Goal: Navigation & Orientation: Find specific page/section

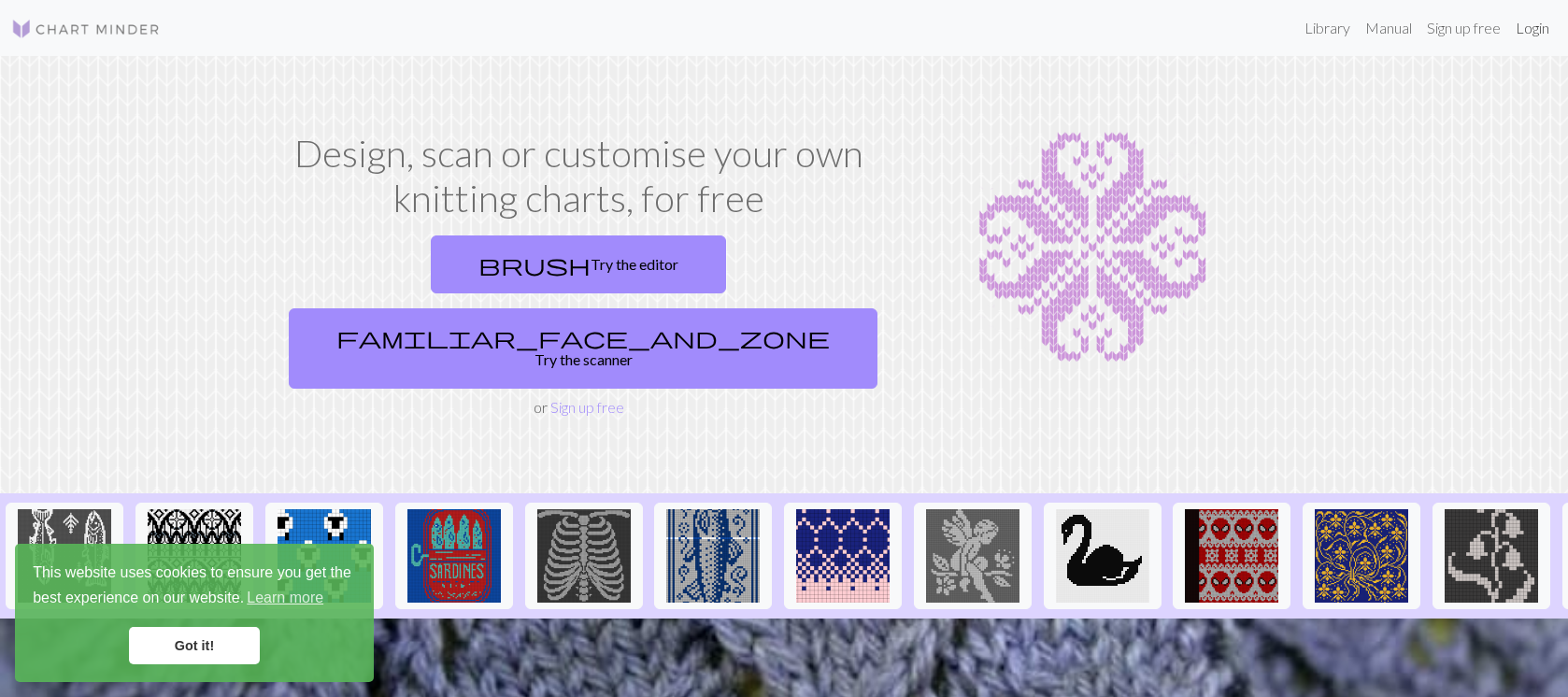
click at [1522, 38] on link "Login" at bounding box center [1533, 28] width 49 height 37
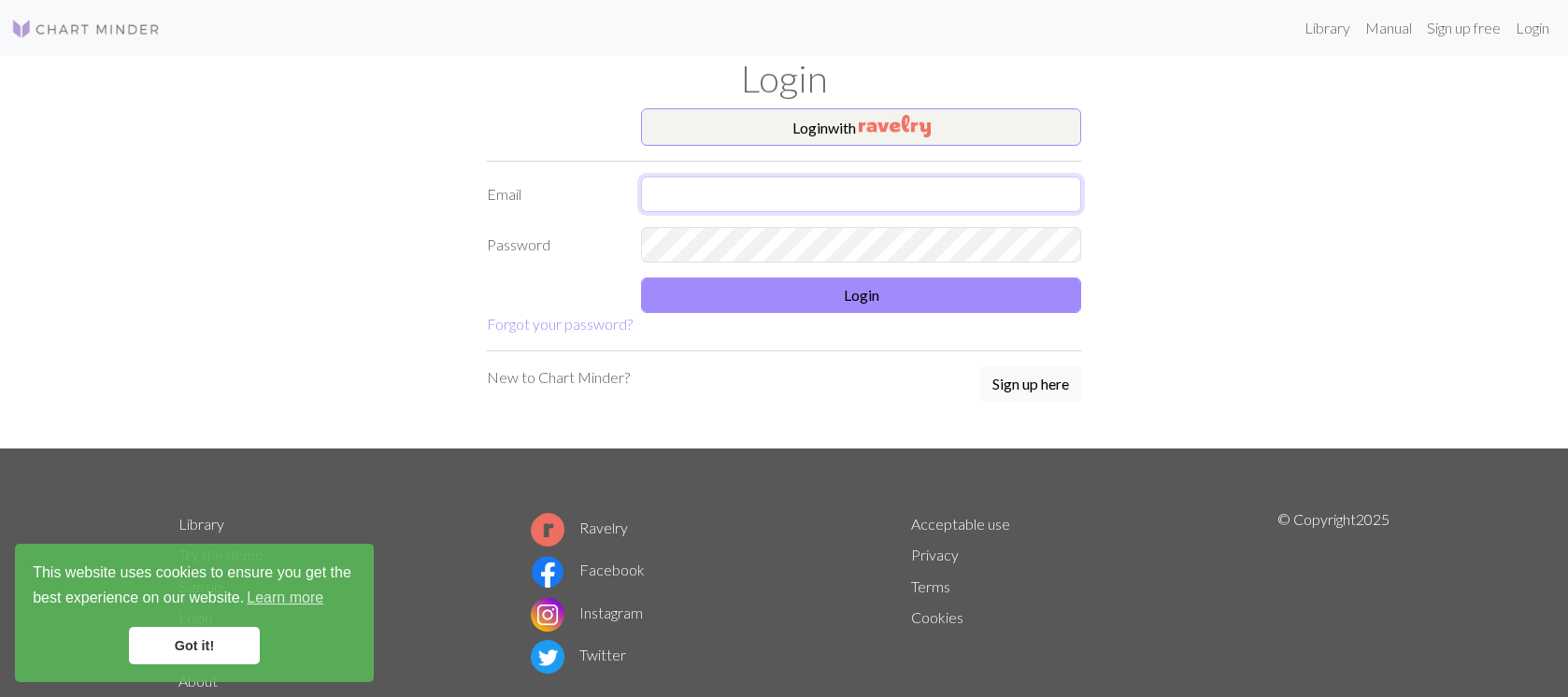
click at [759, 201] on input "text" at bounding box center [861, 194] width 440 height 35
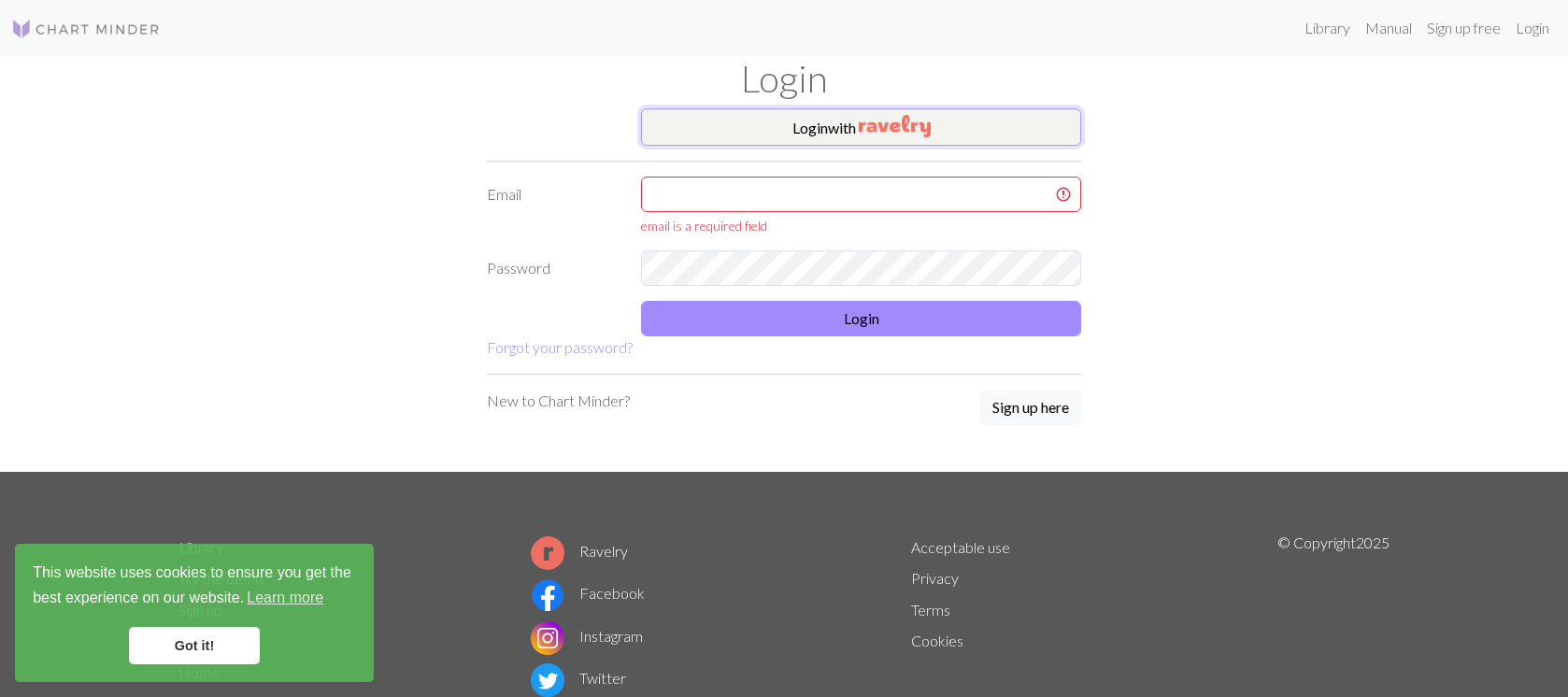
click at [795, 127] on button "Login with" at bounding box center [861, 126] width 440 height 37
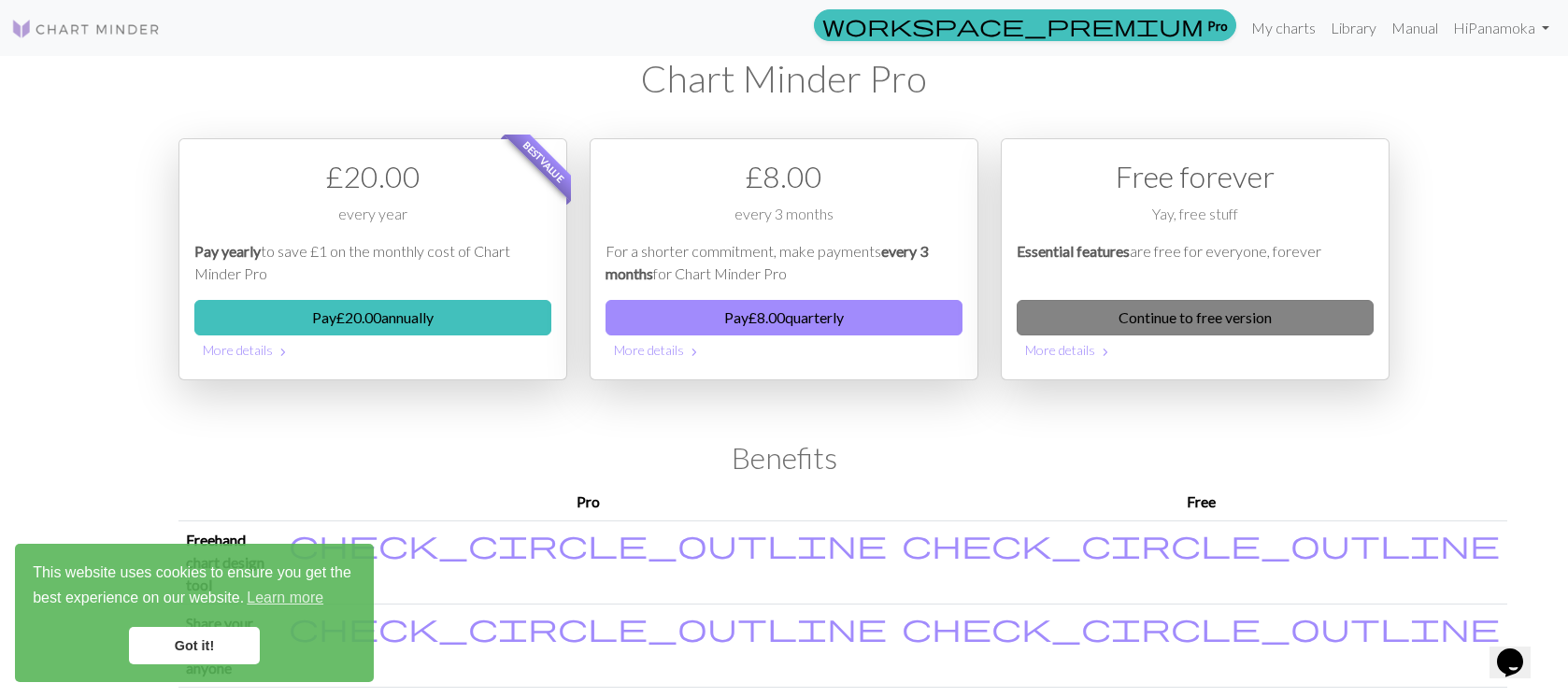
click at [1164, 319] on link "Continue to free version" at bounding box center [1195, 317] width 357 height 35
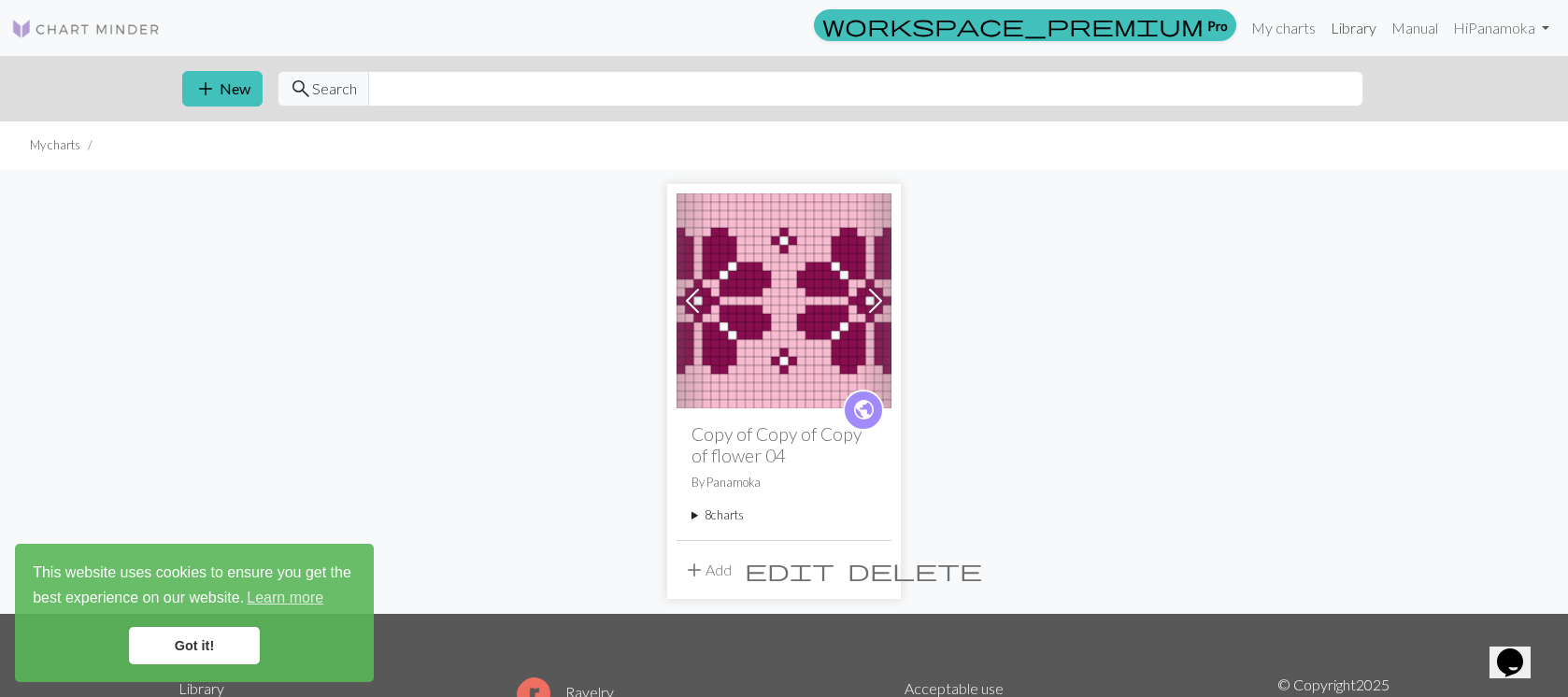
click at [1361, 28] on link "Library" at bounding box center [1353, 28] width 60 height 37
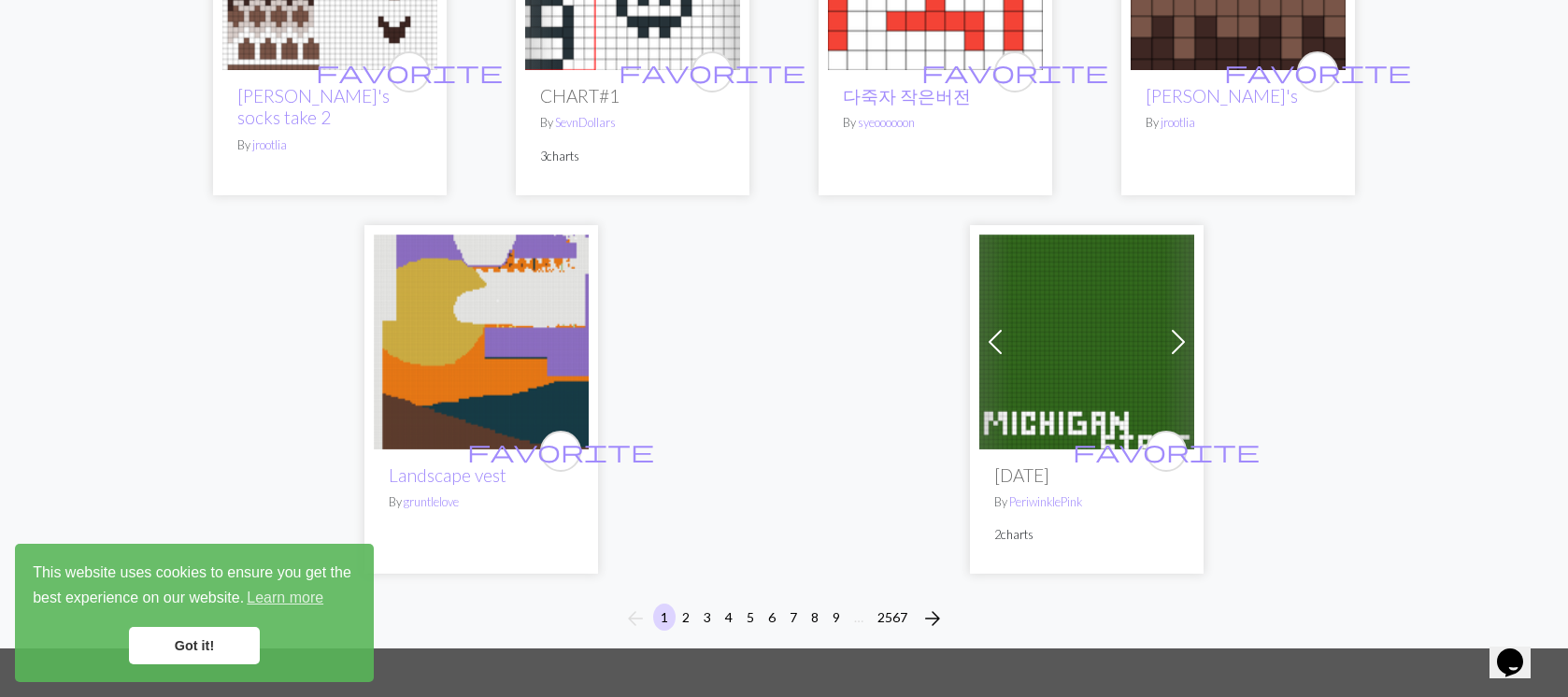
scroll to position [4798, 0]
click at [689, 602] on button "2" at bounding box center [685, 616] width 22 height 27
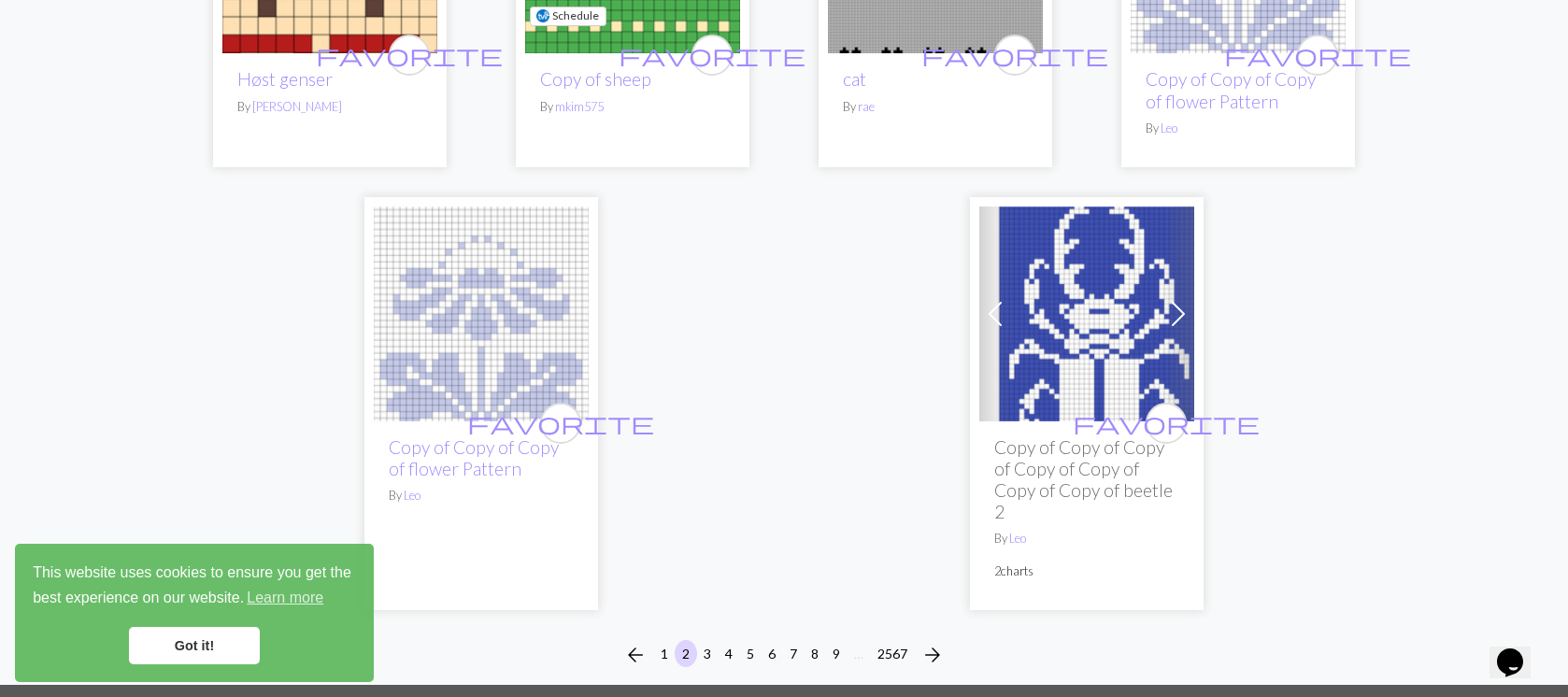
scroll to position [4742, 0]
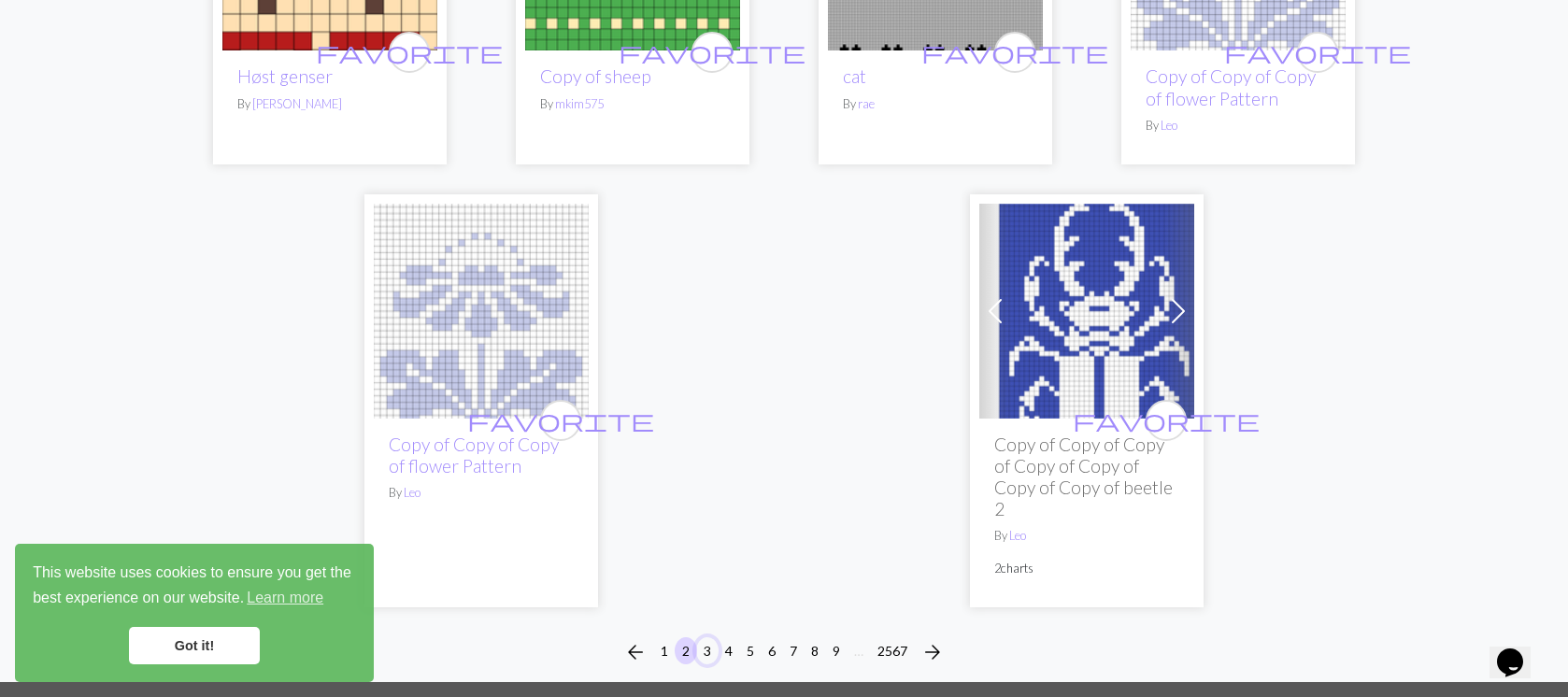
click at [708, 637] on button "3" at bounding box center [707, 650] width 22 height 27
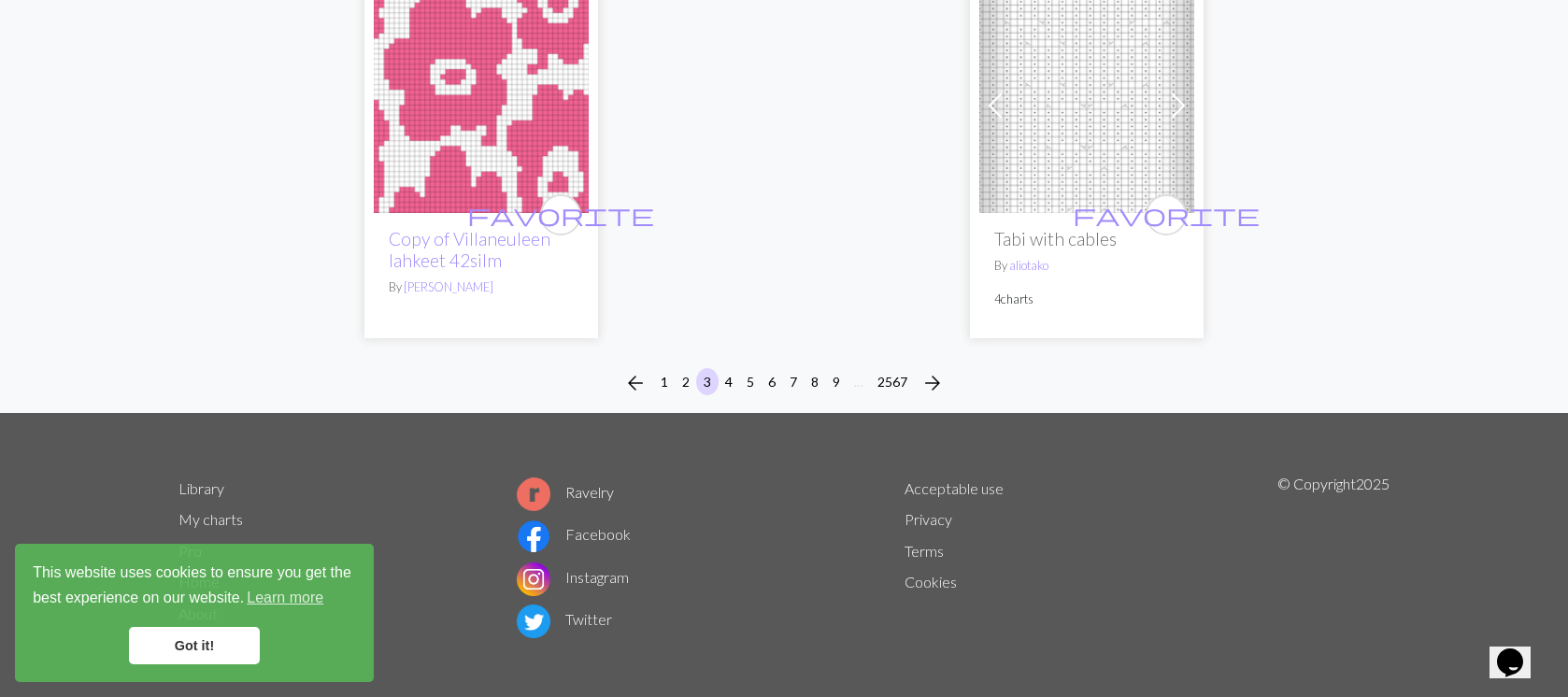
scroll to position [4909, 0]
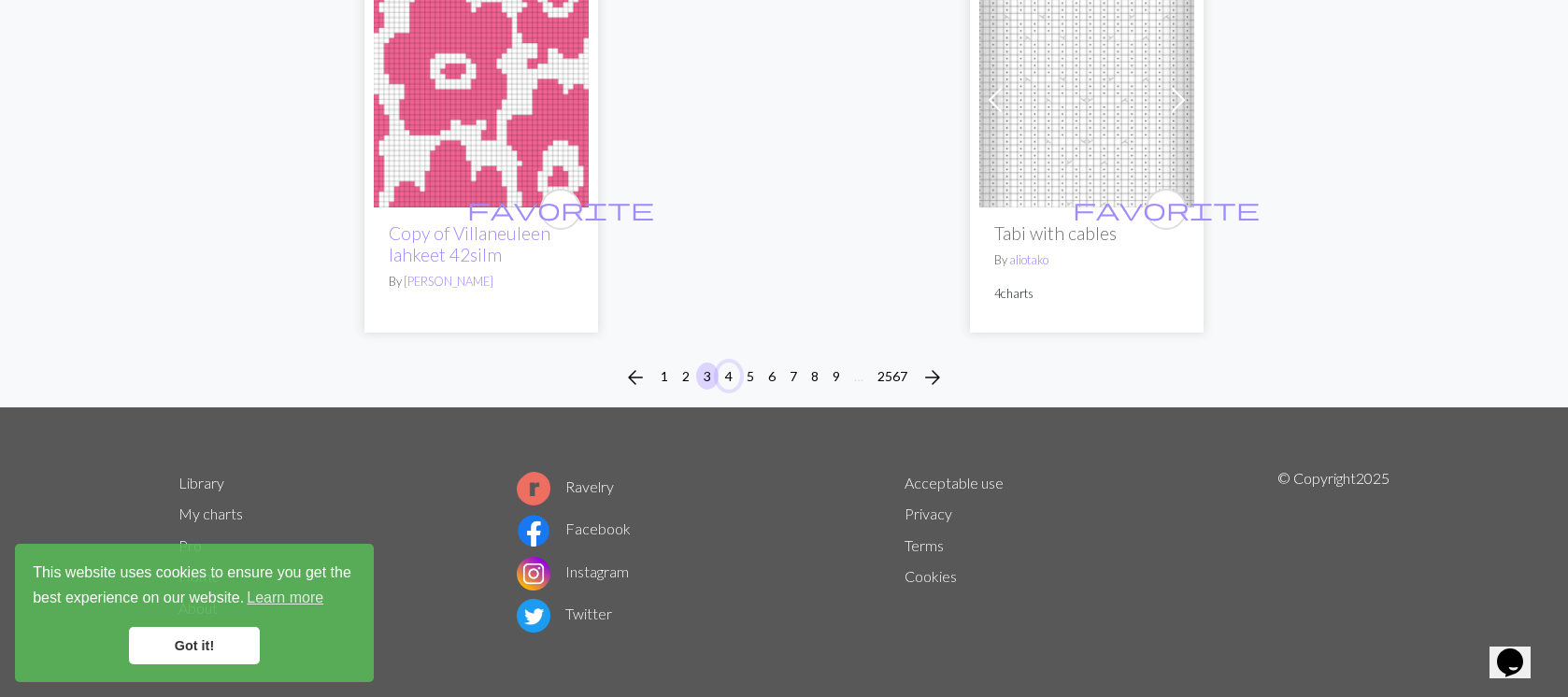
click at [730, 375] on button "4" at bounding box center [728, 376] width 22 height 27
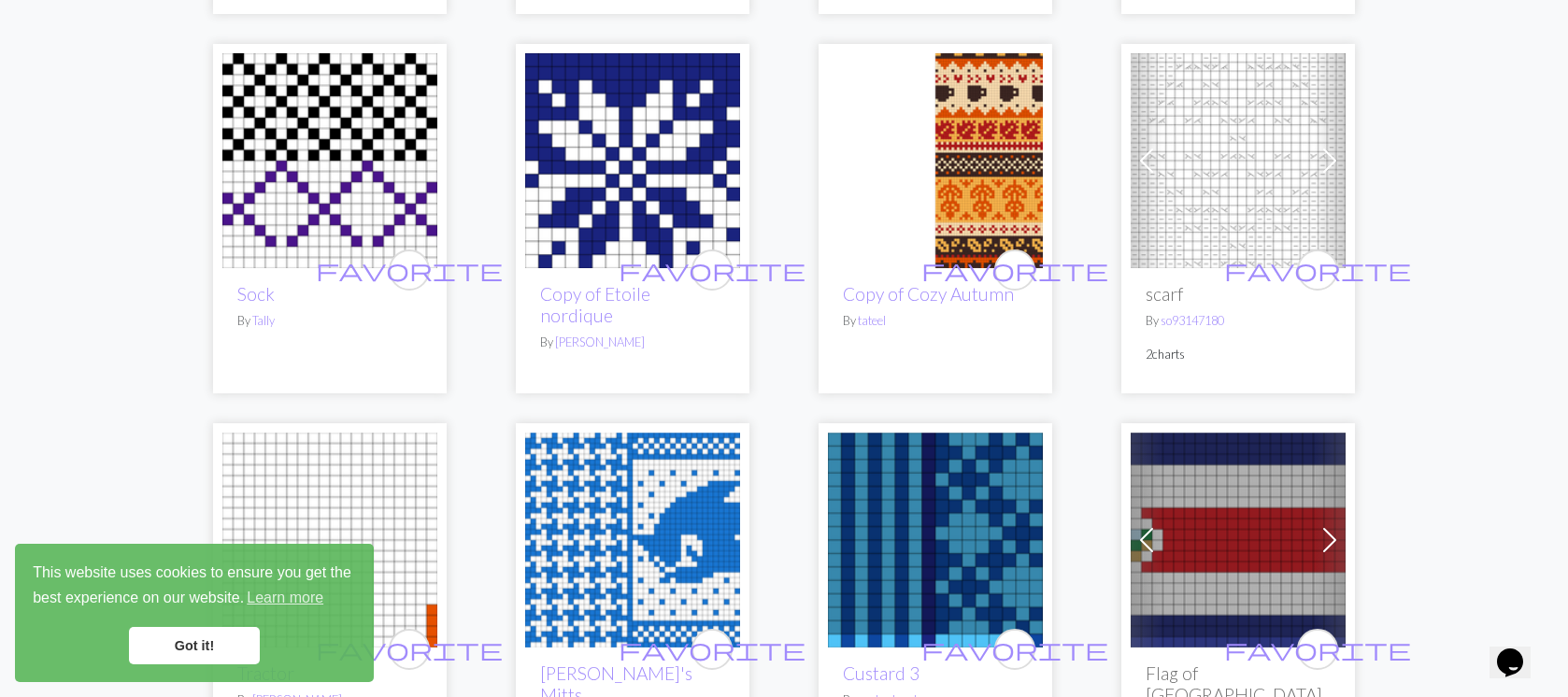
scroll to position [2177, 0]
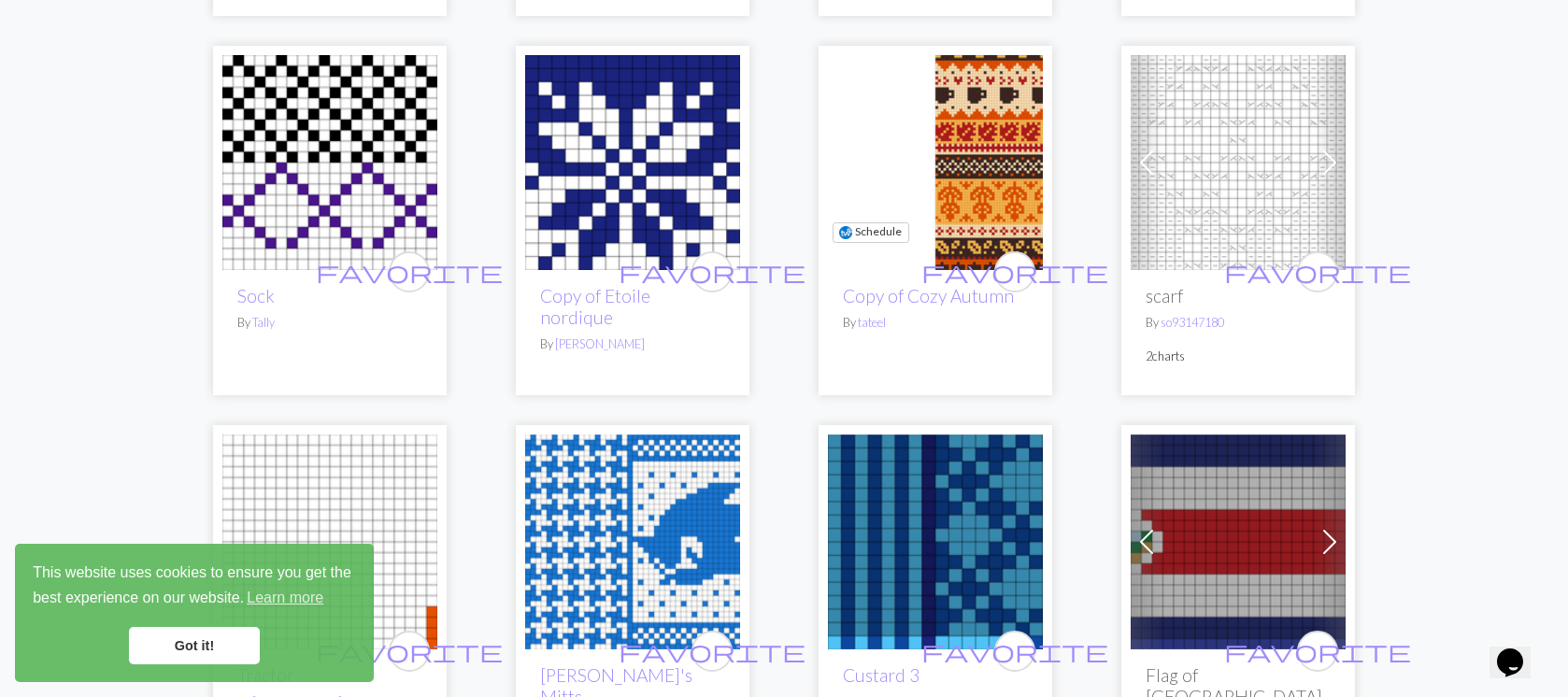
click at [984, 217] on img at bounding box center [936, 163] width 215 height 215
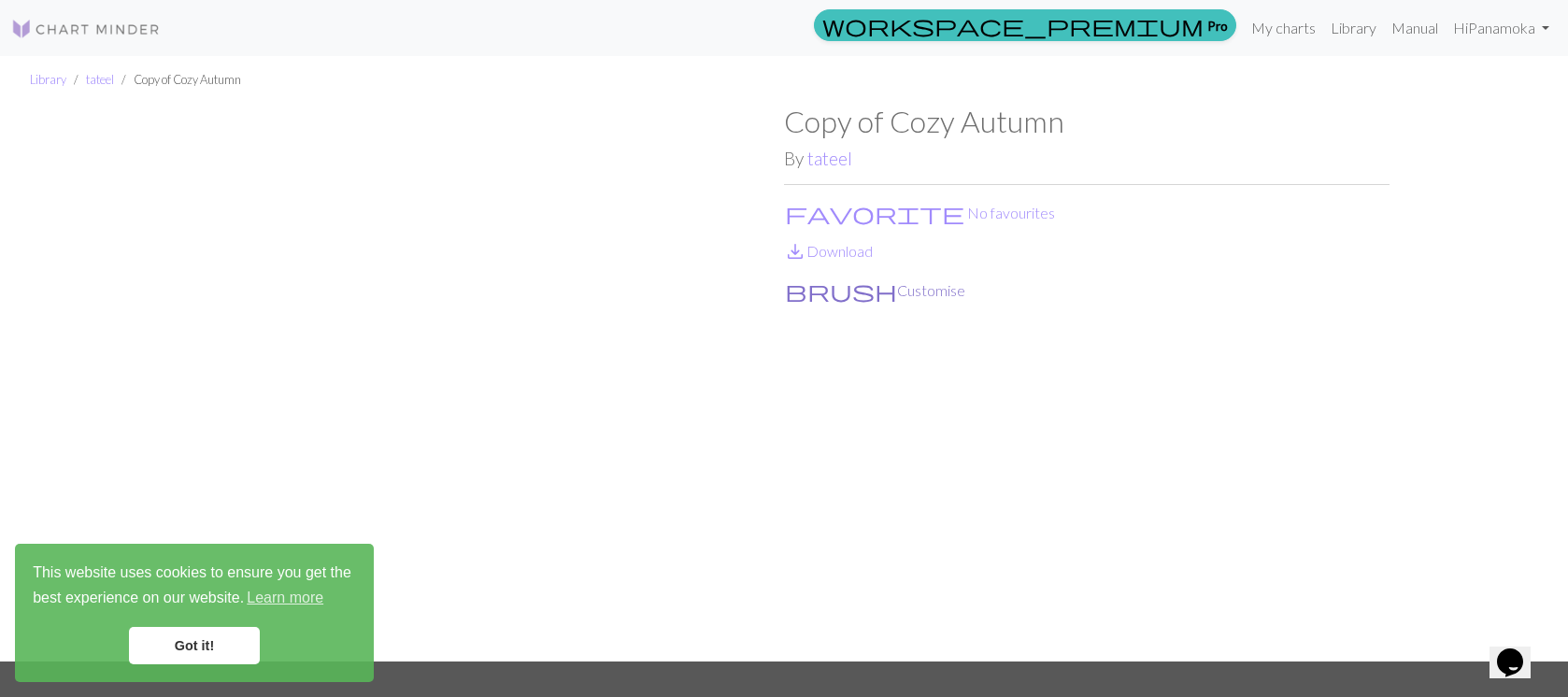
click at [863, 294] on button "brush Customise" at bounding box center [875, 290] width 182 height 24
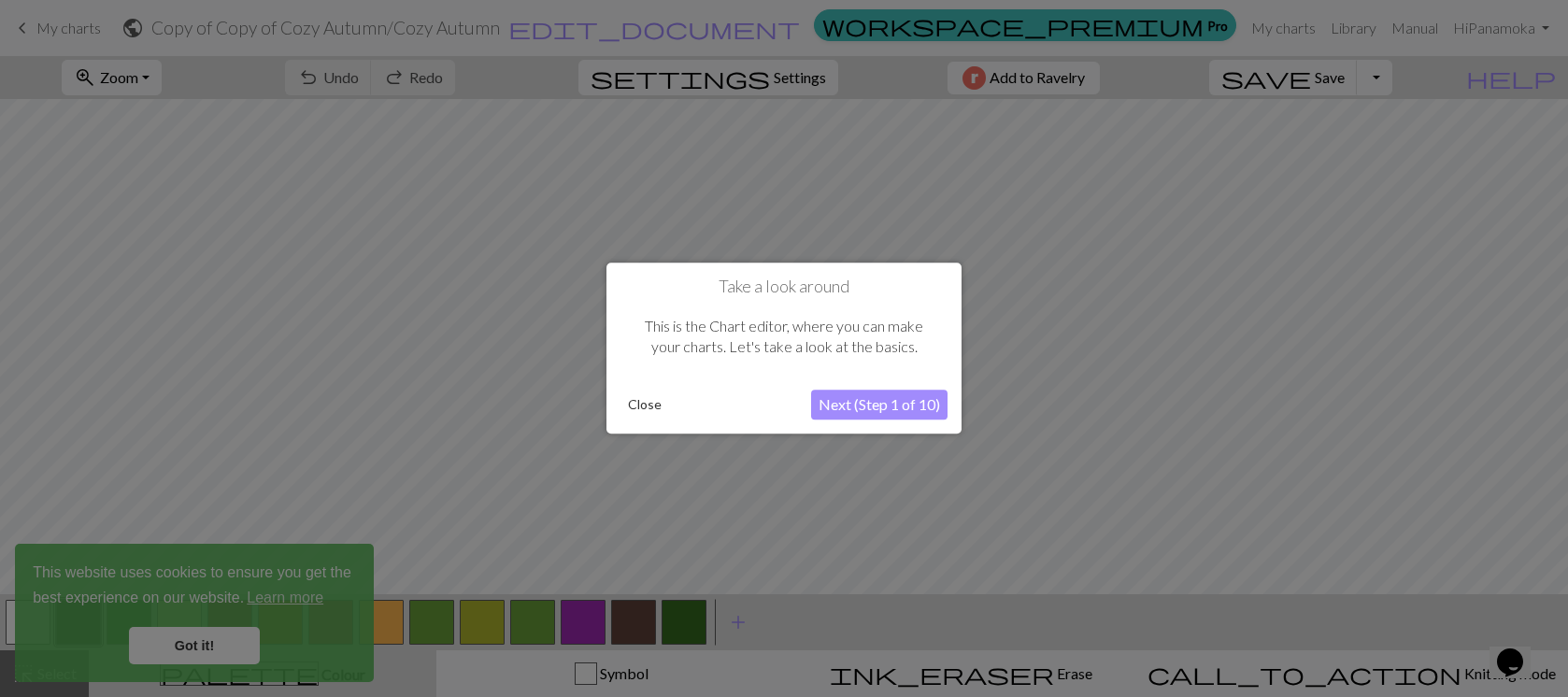
click at [645, 403] on button "Close" at bounding box center [645, 404] width 49 height 28
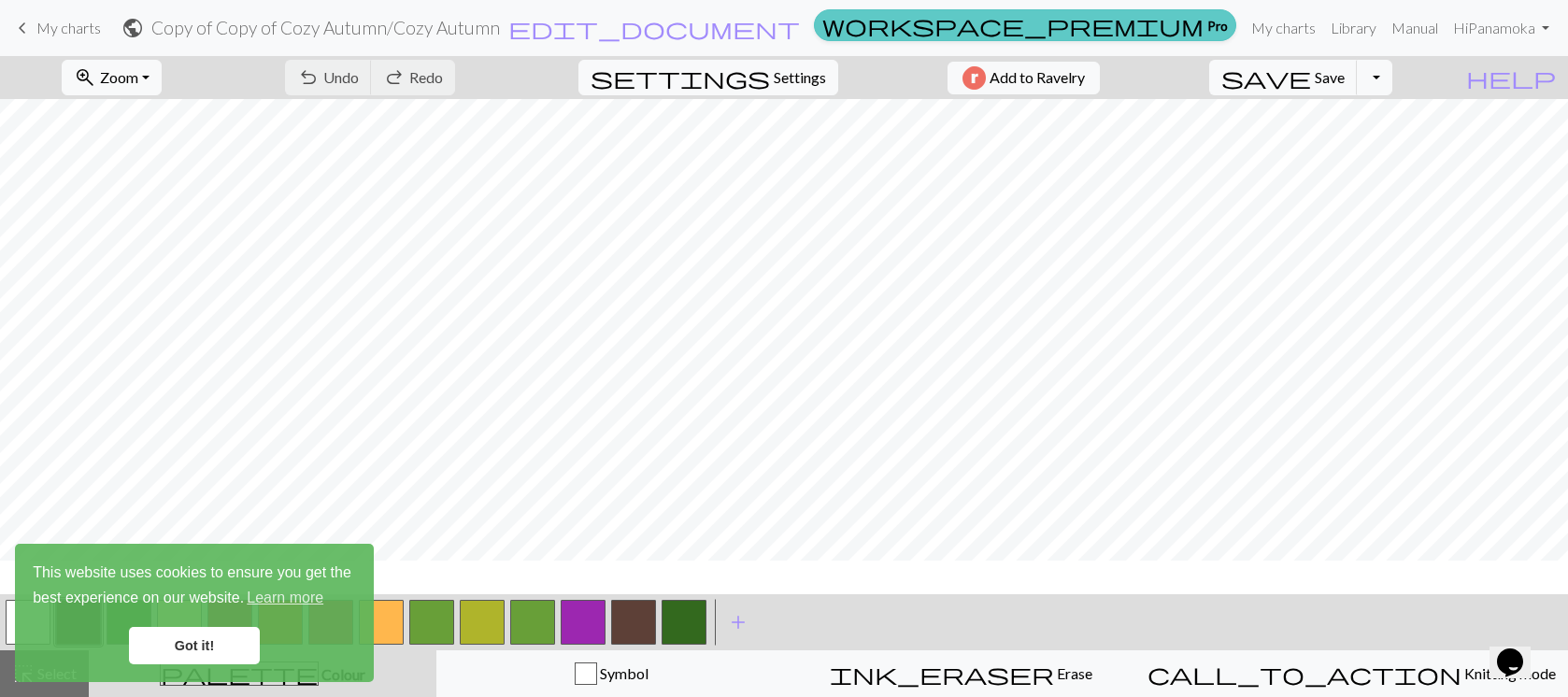
scroll to position [510, 0]
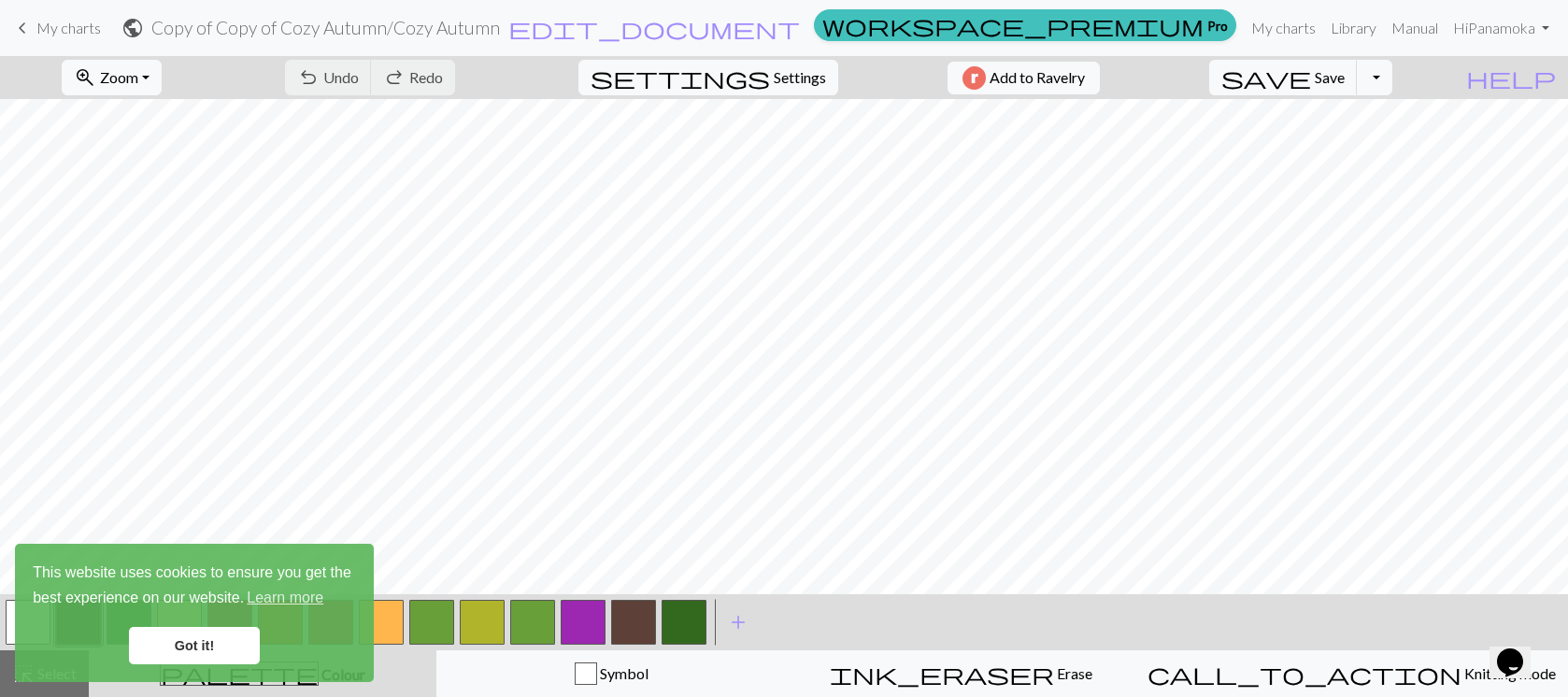
click at [47, 33] on span "My charts" at bounding box center [68, 28] width 64 height 18
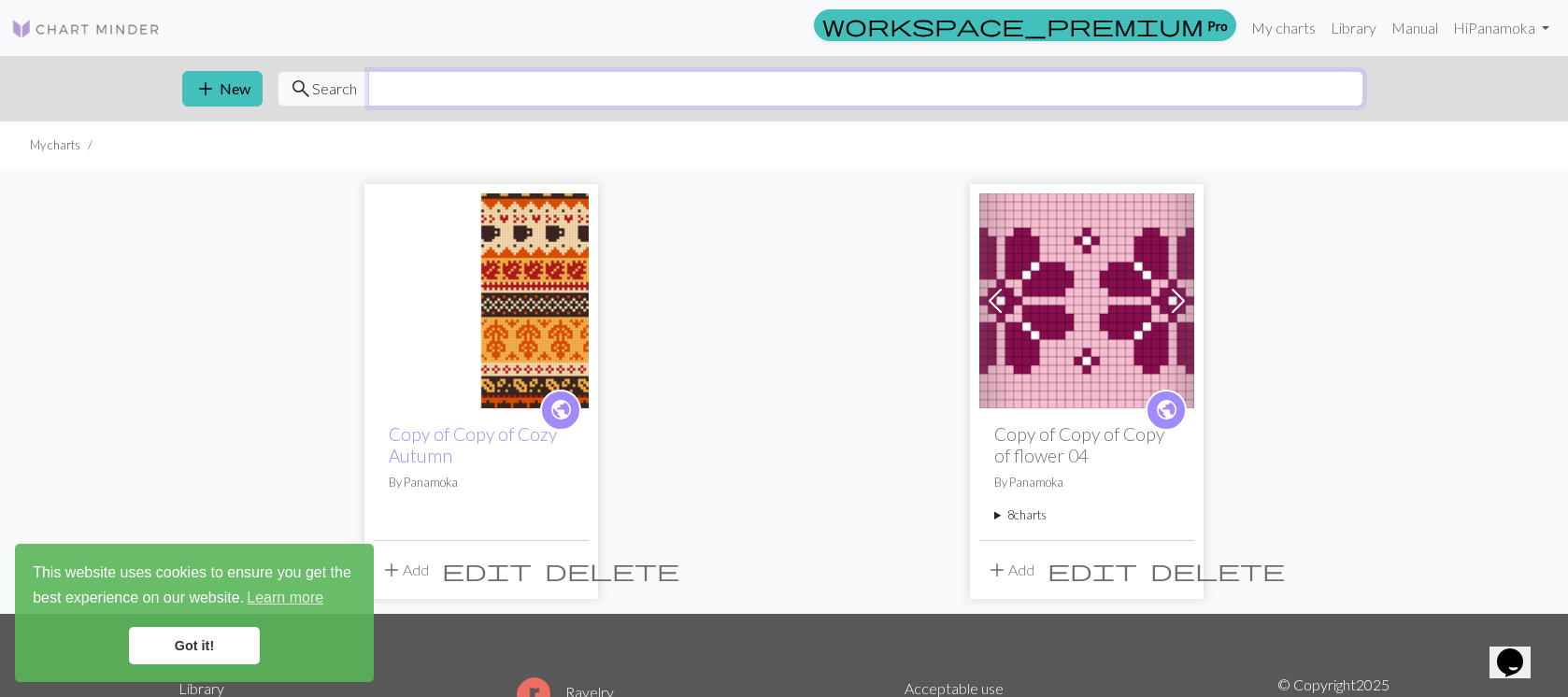
click at [463, 86] on input "text" at bounding box center [866, 88] width 995 height 35
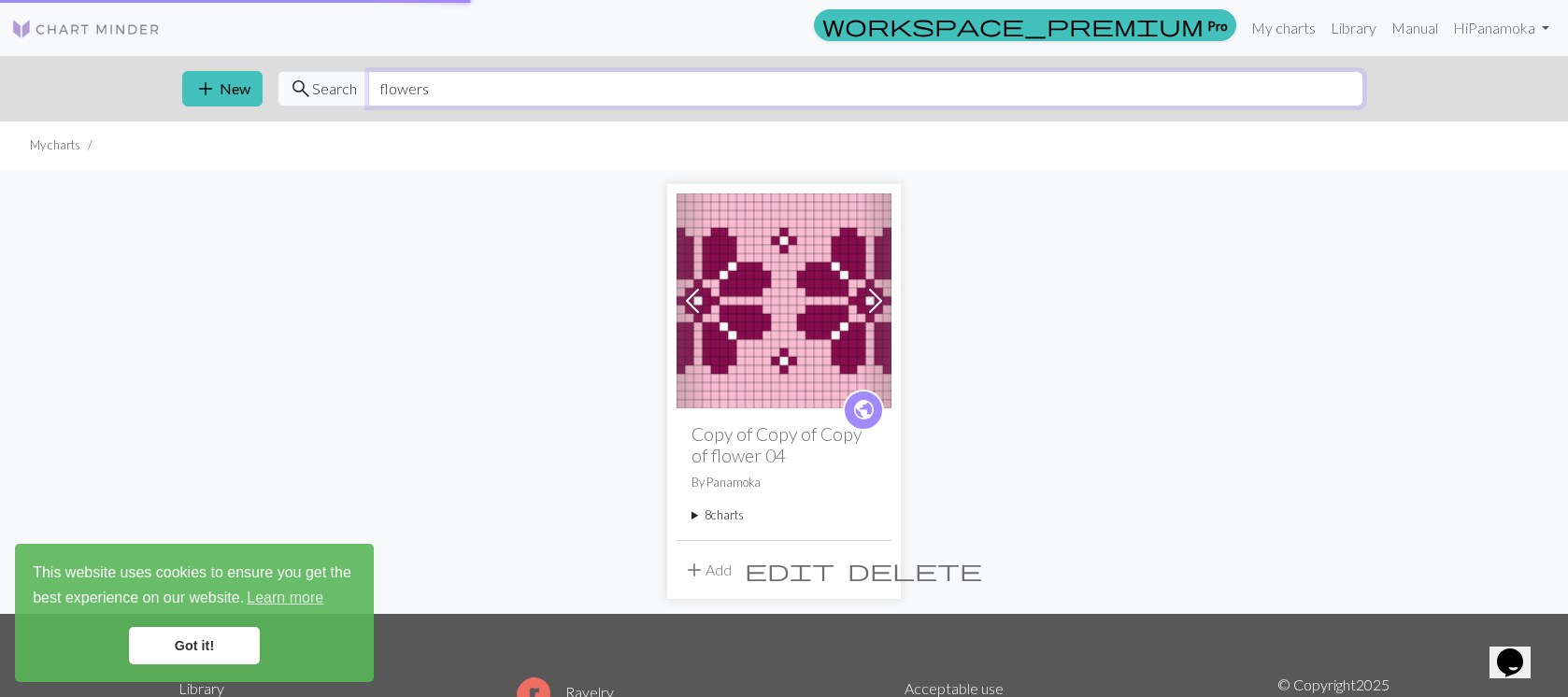
type input "flowers"
drag, startPoint x: 208, startPoint y: 650, endPoint x: 413, endPoint y: 473, distance: 270.8
click at [208, 649] on link "Got it!" at bounding box center [194, 644] width 131 height 37
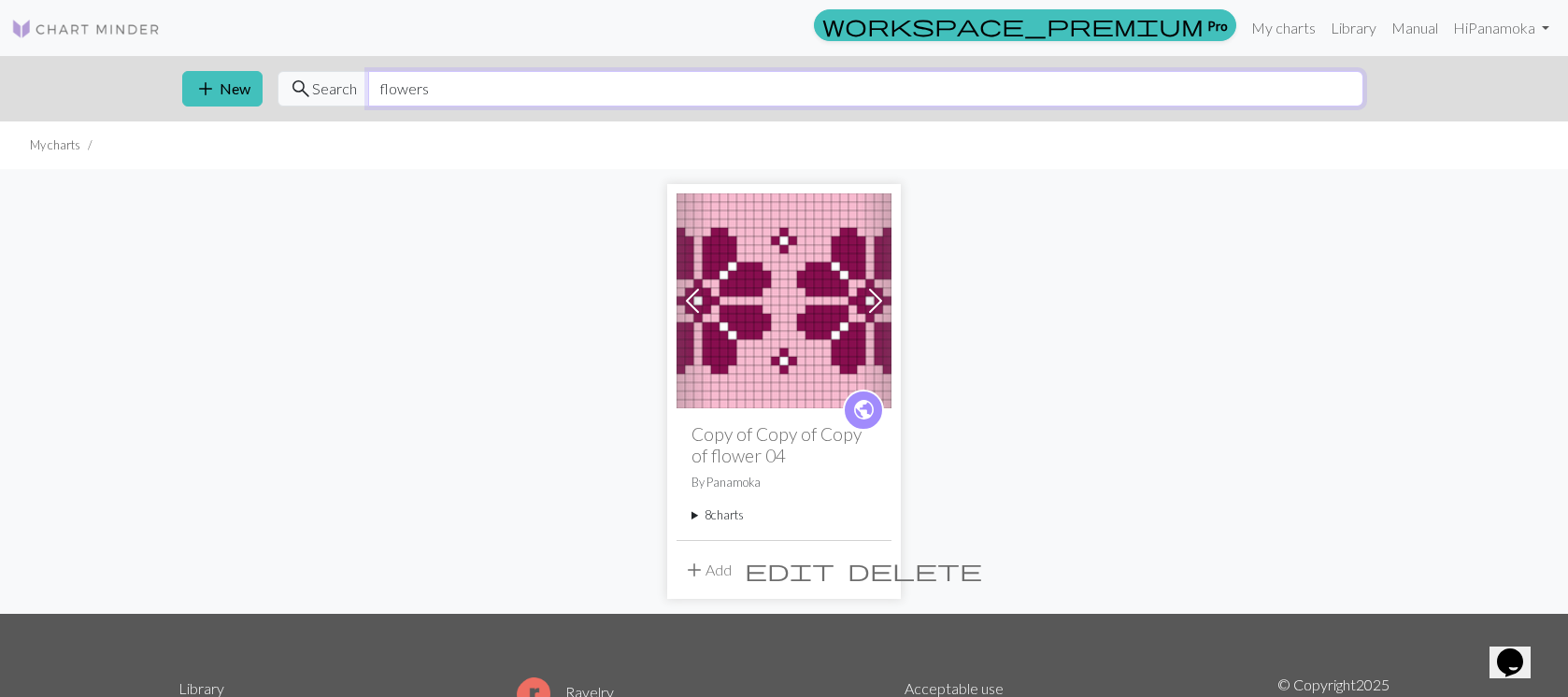
click at [539, 93] on input "flowers" at bounding box center [866, 88] width 995 height 35
click at [1021, 149] on ul "My charts" at bounding box center [784, 145] width 1568 height 48
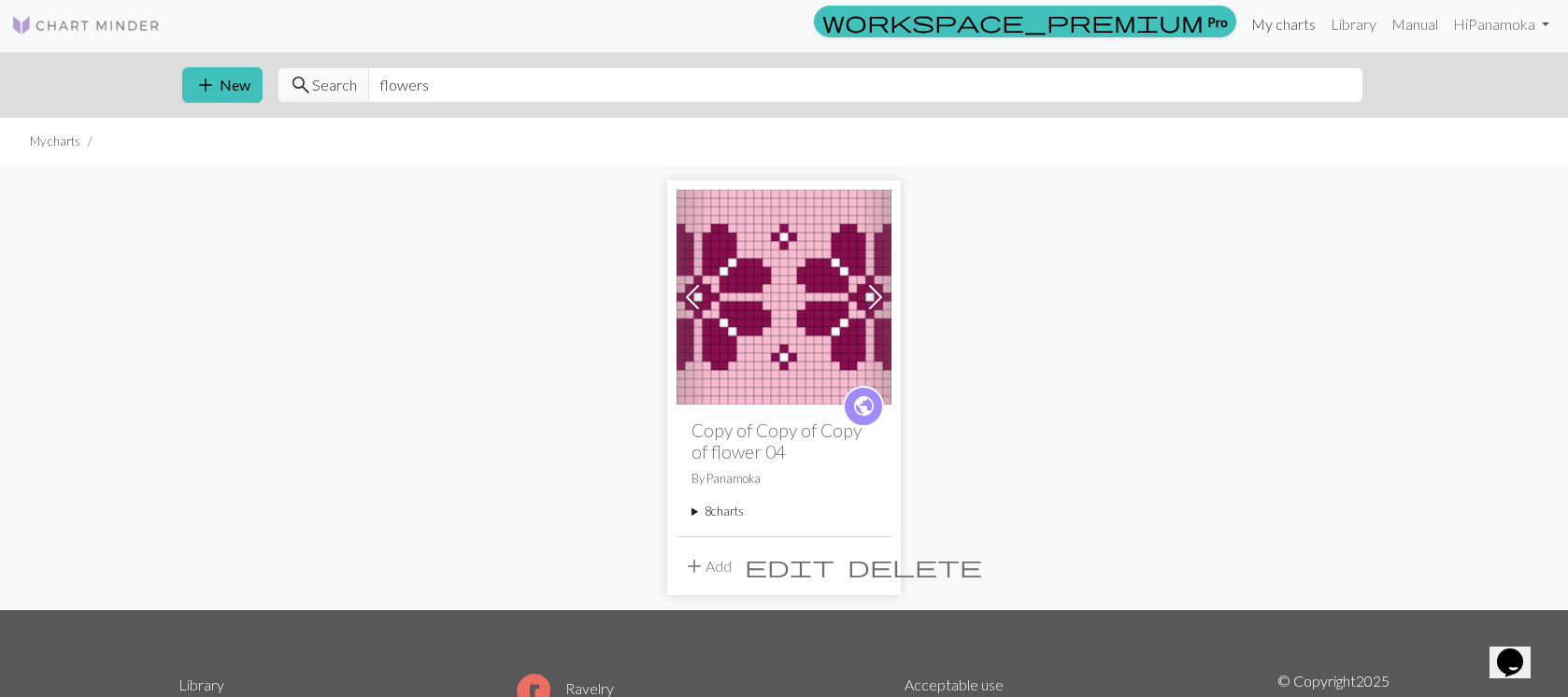
scroll to position [5, 0]
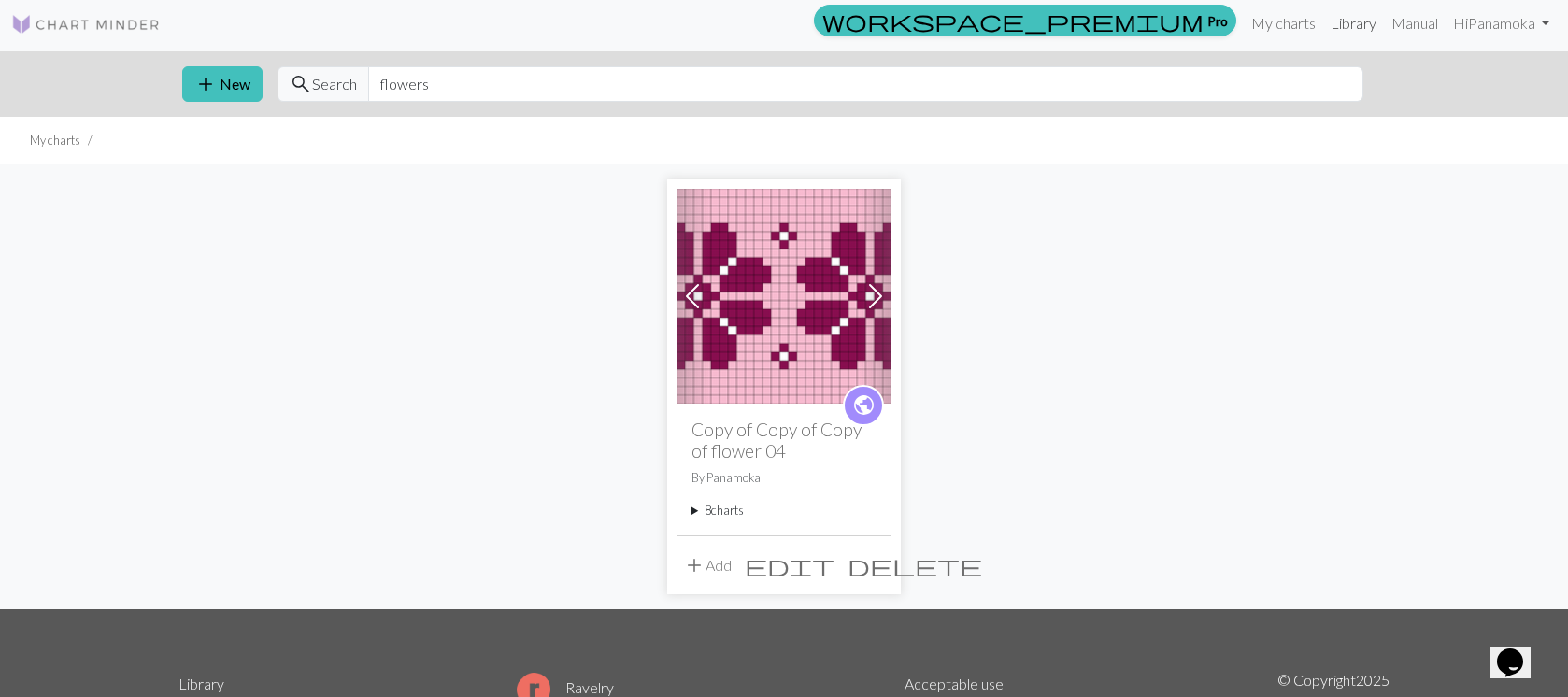
click at [1341, 25] on link "Library" at bounding box center [1353, 23] width 60 height 37
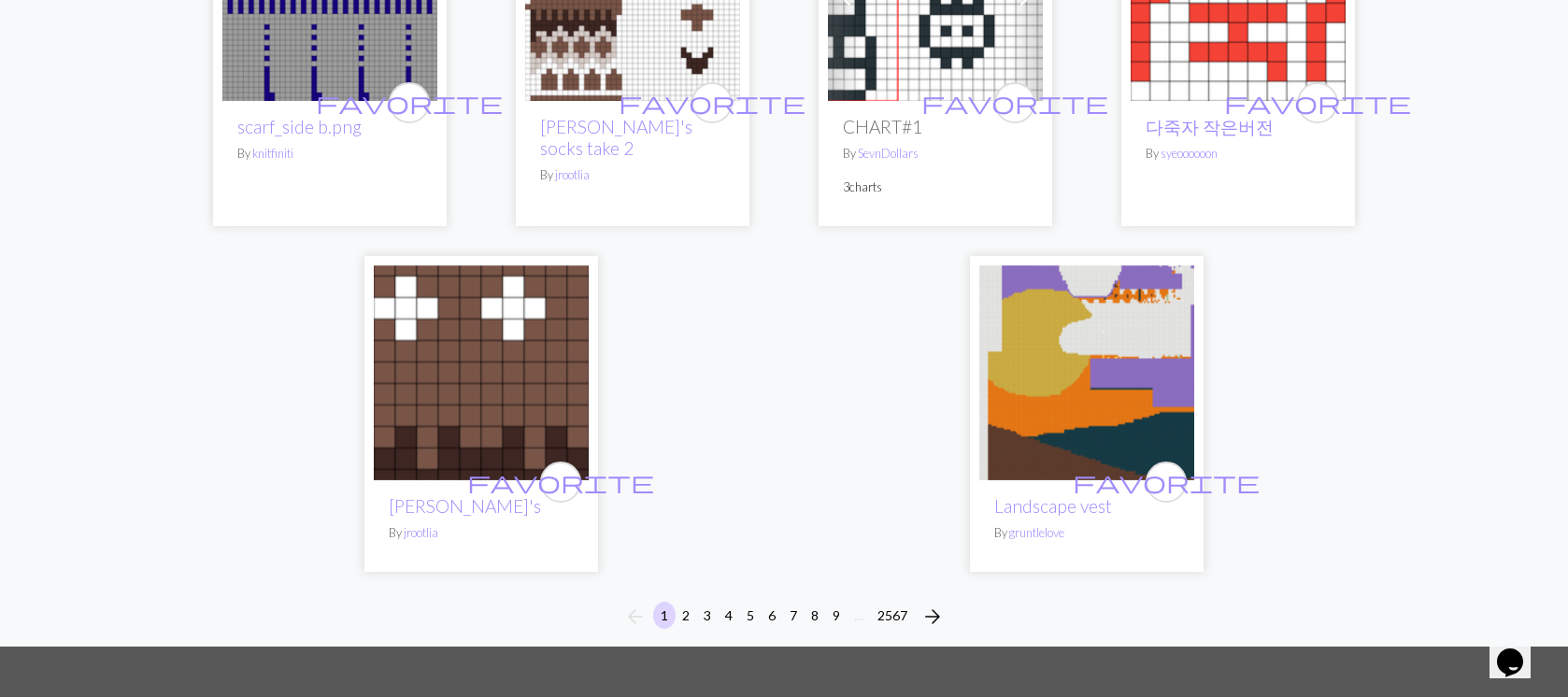
scroll to position [4930, 0]
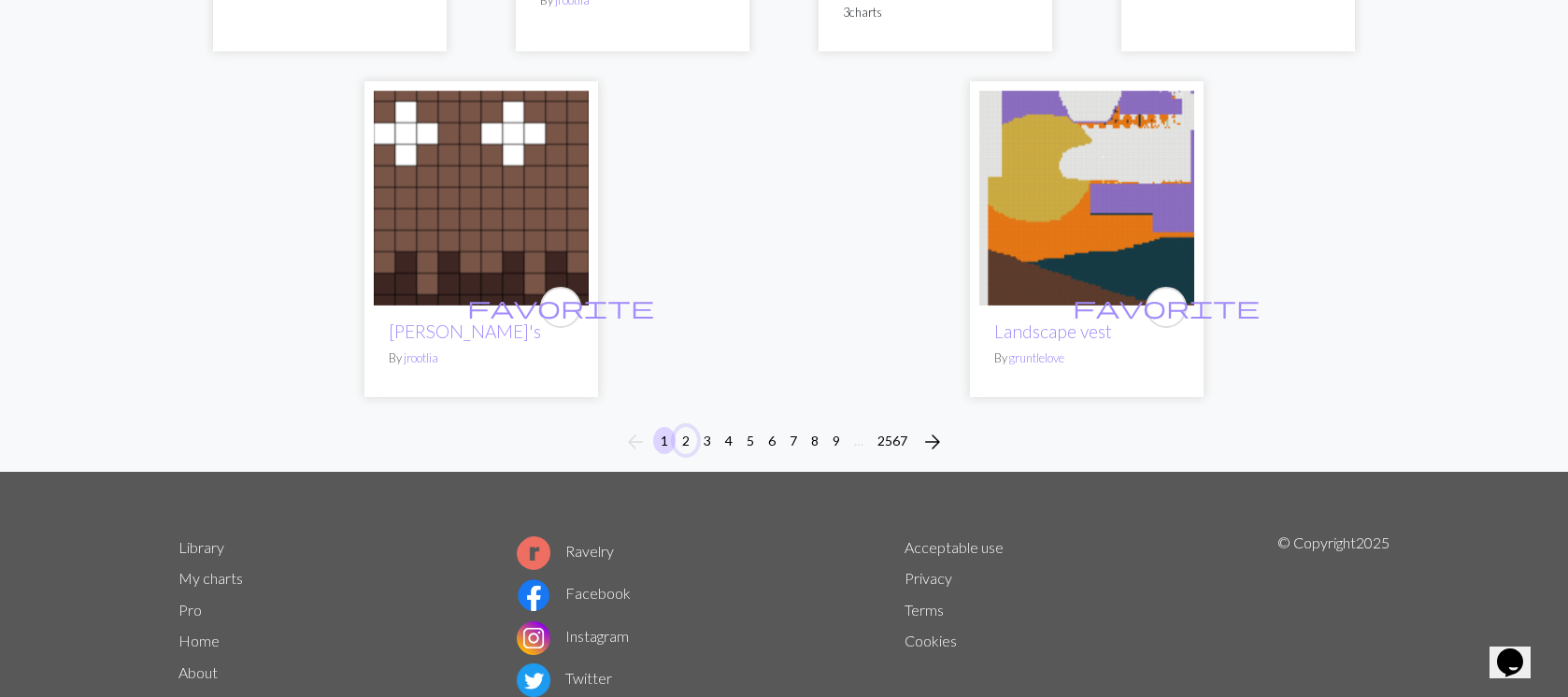
click at [694, 426] on button "2" at bounding box center [685, 440] width 22 height 27
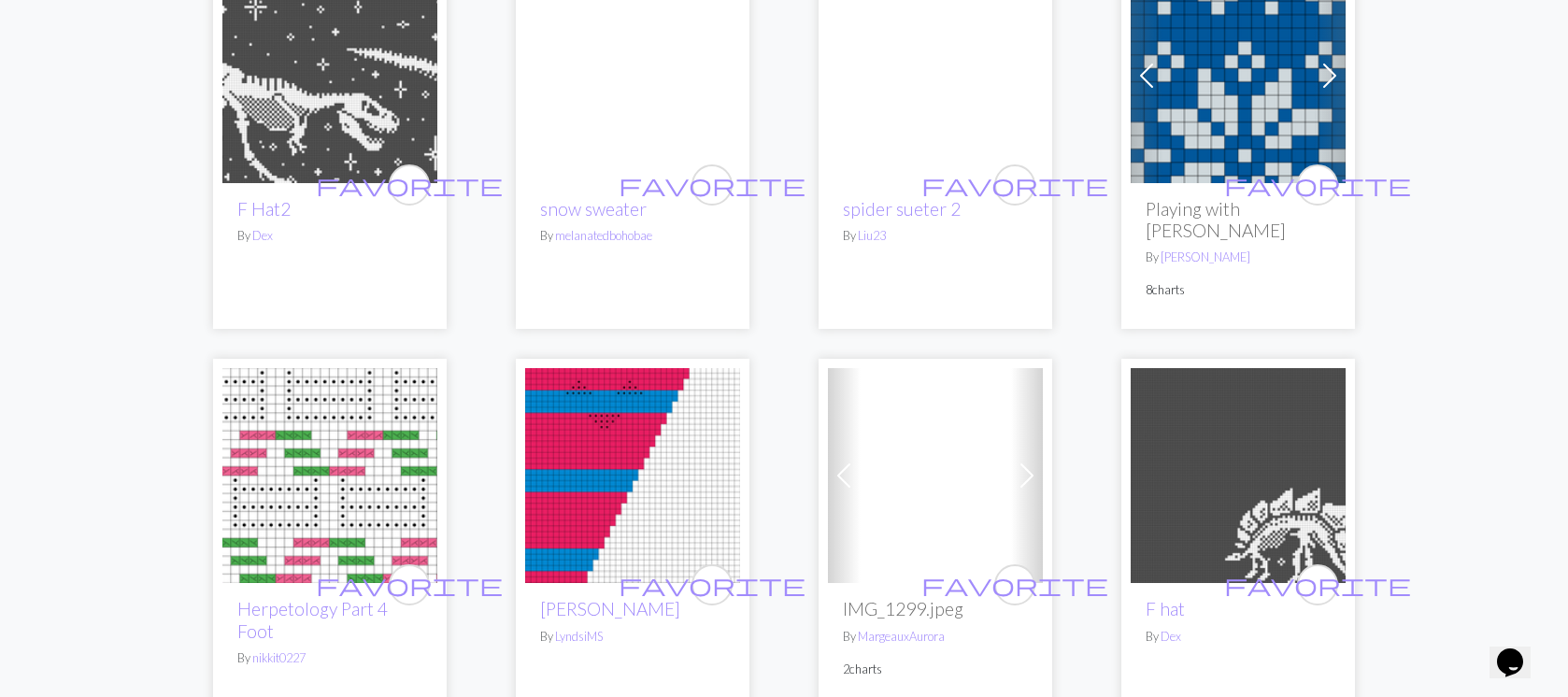
scroll to position [1066, 0]
